Goal: Transaction & Acquisition: Book appointment/travel/reservation

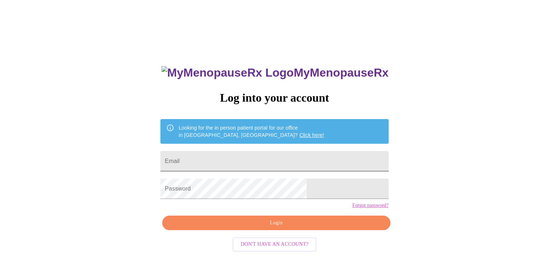
click at [256, 159] on input "Email" at bounding box center [274, 161] width 228 height 20
type input "[EMAIL_ADDRESS][DOMAIN_NAME]"
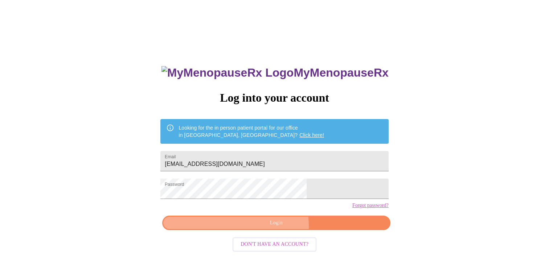
click at [266, 227] on span "Login" at bounding box center [276, 222] width 211 height 9
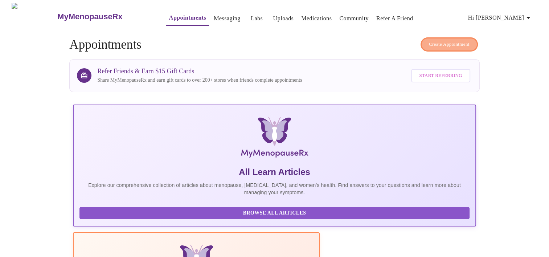
click at [440, 40] on span "Create Appointment" at bounding box center [449, 44] width 41 height 8
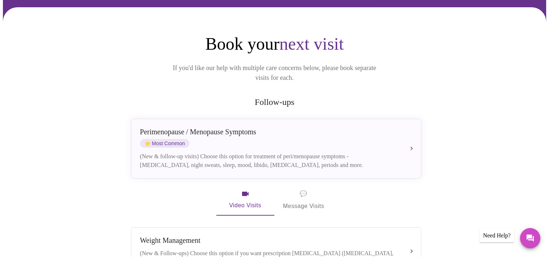
scroll to position [53, 0]
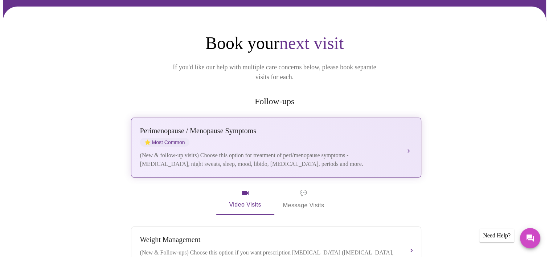
click at [281, 151] on div "(New & follow-up visits) Choose this option for treatment of peri/menopause sym…" at bounding box center [269, 159] width 258 height 17
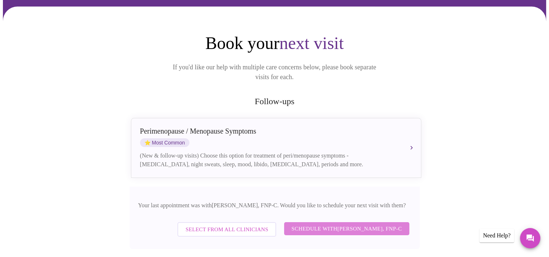
click at [304, 224] on span "Schedule with [PERSON_NAME], FNP-C" at bounding box center [346, 228] width 110 height 9
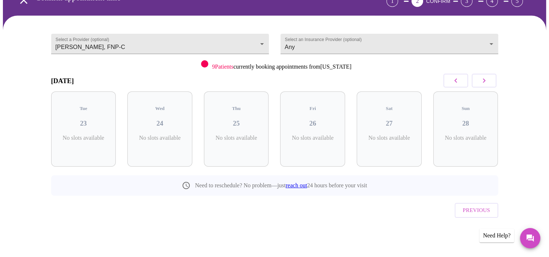
scroll to position [28, 0]
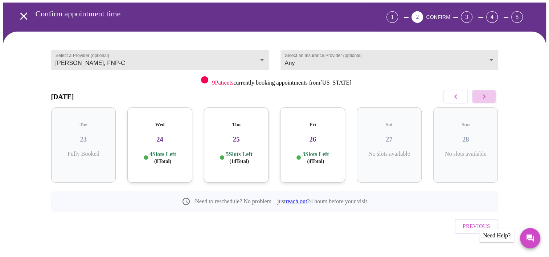
click at [488, 94] on icon "button" at bounding box center [484, 96] width 9 height 9
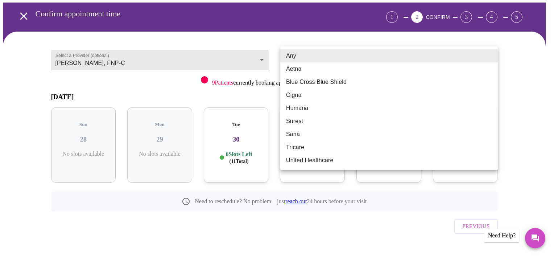
click at [477, 59] on body "MyMenopauseRx Appointments Messaging Labs Uploads Medications Community Refer a…" at bounding box center [277, 122] width 549 height 295
click at [450, 78] on li "Blue Cross Blue Shield" at bounding box center [389, 81] width 218 height 13
type input "Blue Cross Blue Shield"
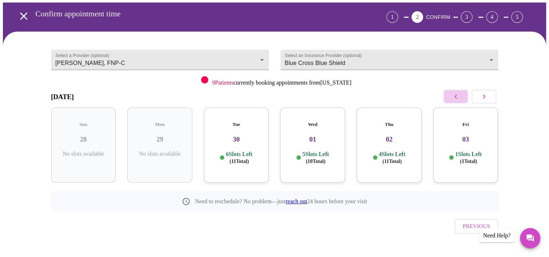
click at [460, 90] on button "button" at bounding box center [455, 97] width 25 height 14
click at [323, 135] on h3 "25" at bounding box center [312, 139] width 53 height 8
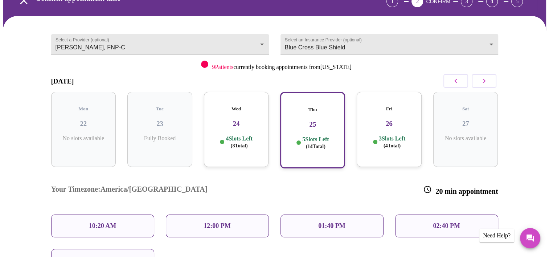
scroll to position [42, 0]
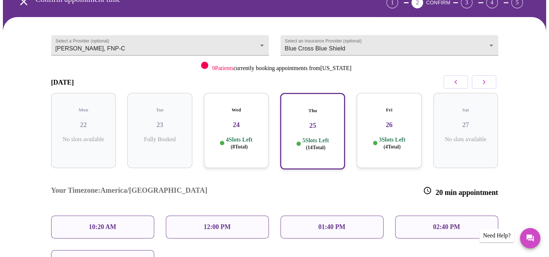
click at [479, 85] on button "button" at bounding box center [484, 82] width 25 height 14
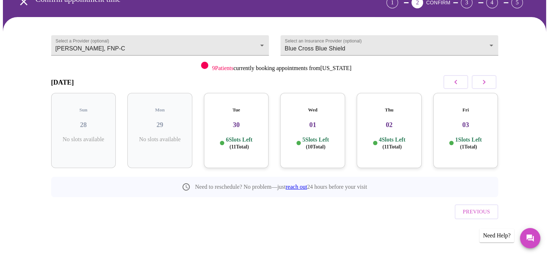
scroll to position [28, 0]
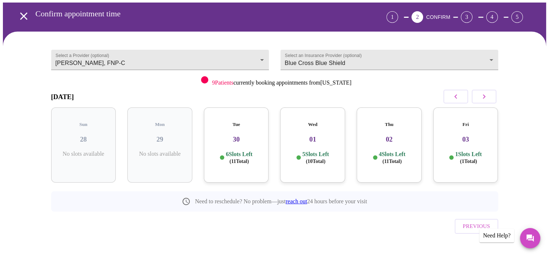
click at [448, 151] on div "1 Slots Left ( 1 Total)" at bounding box center [465, 158] width 53 height 14
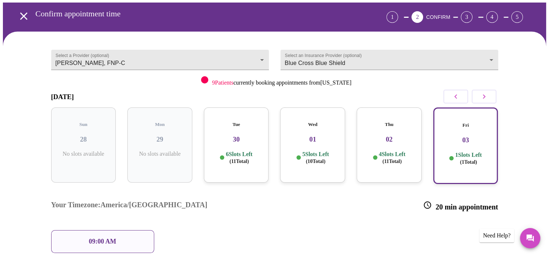
click at [546, 105] on div "Select a Provider (optional) [PERSON_NAME], FNP-C [PERSON_NAME], FNP-C Select a…" at bounding box center [274, 186] width 543 height 309
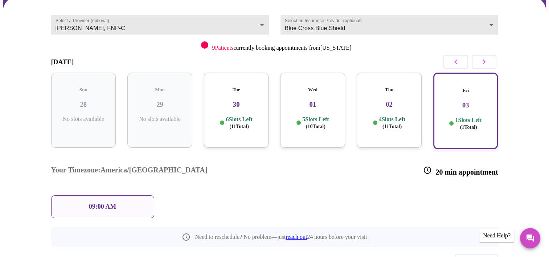
scroll to position [62, 0]
click at [485, 67] on button "button" at bounding box center [484, 63] width 25 height 14
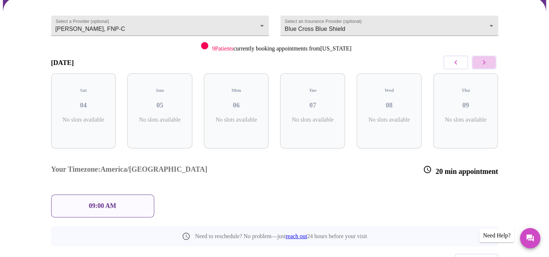
click at [488, 59] on button "button" at bounding box center [484, 63] width 25 height 14
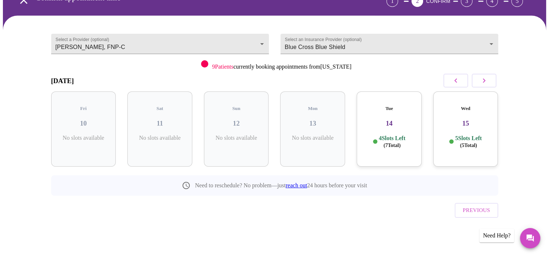
scroll to position [28, 0]
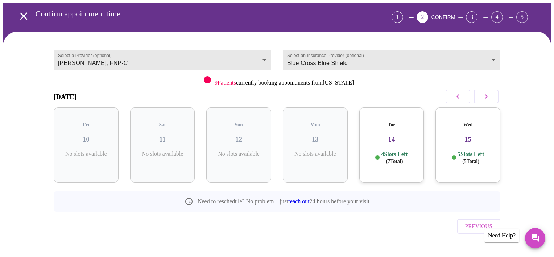
click at [488, 59] on body "MyMenopauseRx Appointments Messaging Labs Uploads Medications Community Refer a…" at bounding box center [277, 122] width 549 height 295
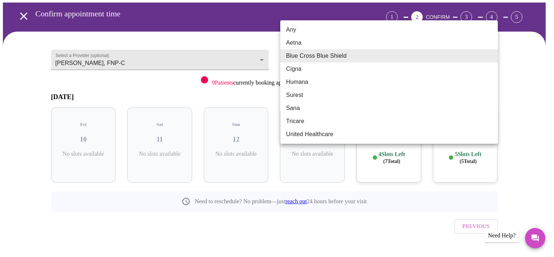
click at [314, 225] on div at bounding box center [277, 128] width 554 height 257
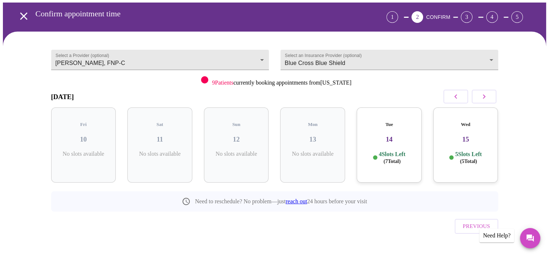
drag, startPoint x: 449, startPoint y: 99, endPoint x: 510, endPoint y: 136, distance: 71.6
click at [510, 136] on div "Select a Provider (optional) [PERSON_NAME], FNP-C [PERSON_NAME], FNP-C Select a…" at bounding box center [274, 151] width 543 height 238
click at [390, 151] on p "4 Slots Left ( 7 Total)" at bounding box center [392, 158] width 26 height 14
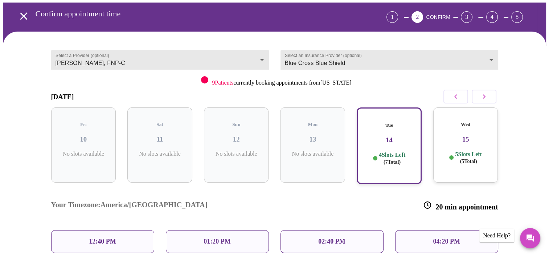
click at [453, 91] on button "button" at bounding box center [455, 97] width 25 height 14
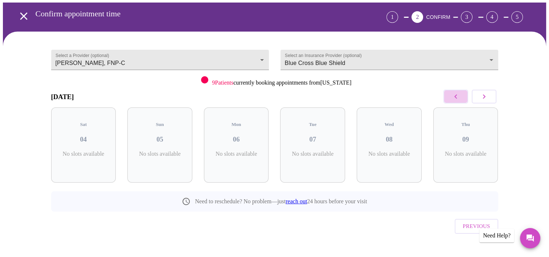
click at [453, 91] on button "button" at bounding box center [455, 97] width 25 height 14
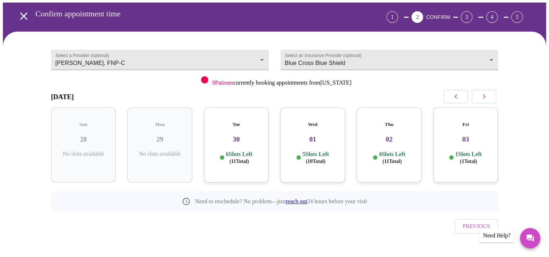
click at [453, 91] on button "button" at bounding box center [455, 97] width 25 height 14
click at [393, 137] on div "Fri 26 3 Slots Left ( 4 Total)" at bounding box center [389, 144] width 65 height 75
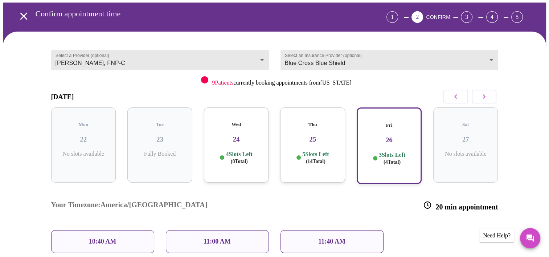
click at [210, 230] on div "11:00 AM" at bounding box center [217, 241] width 103 height 23
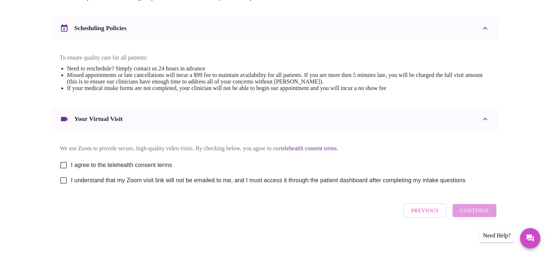
scroll to position [268, 0]
click at [62, 159] on input "I agree to the telehealth consent terms" at bounding box center [63, 164] width 15 height 15
checkbox input "true"
click at [71, 177] on input "I understand that my Zoom visit link will not be emailed to me, and I must acce…" at bounding box center [63, 180] width 15 height 15
checkbox input "true"
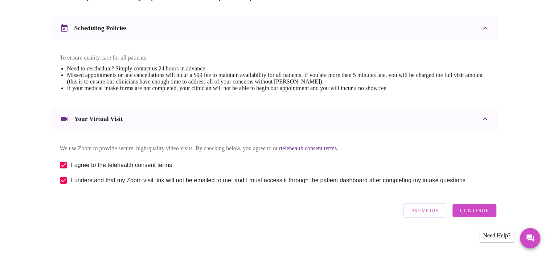
click at [492, 214] on button "Continue" at bounding box center [474, 210] width 44 height 13
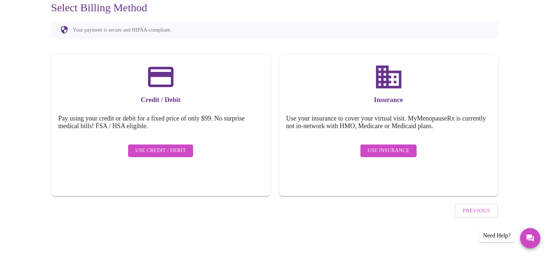
scroll to position [52, 0]
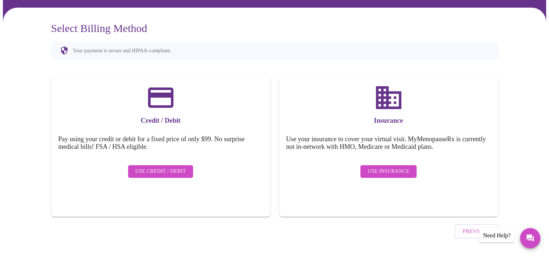
click at [395, 167] on span "Use Insurance" at bounding box center [389, 171] width 42 height 9
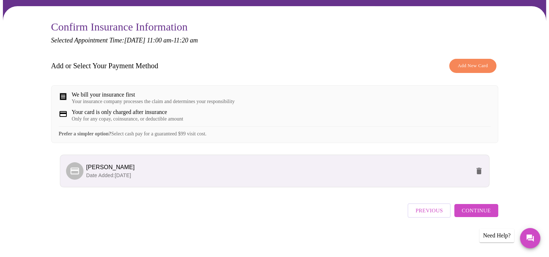
scroll to position [58, 0]
click at [469, 217] on button "Continue" at bounding box center [476, 210] width 44 height 13
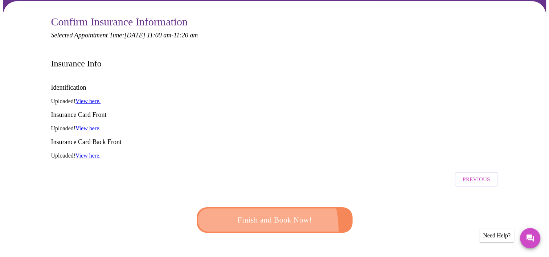
click at [240, 207] on button "Finish and Book Now!" at bounding box center [275, 219] width 156 height 25
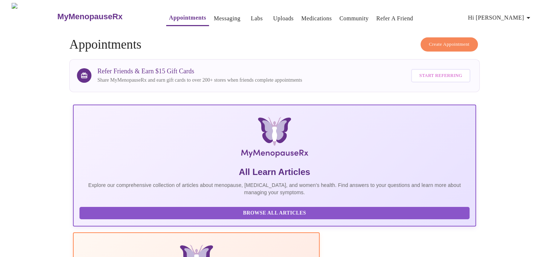
drag, startPoint x: 329, startPoint y: 164, endPoint x: 326, endPoint y: 146, distance: 18.5
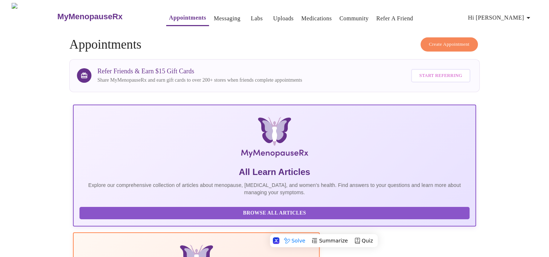
drag, startPoint x: 326, startPoint y: 146, endPoint x: 327, endPoint y: 195, distance: 49.3
